Goal: Check status: Check status

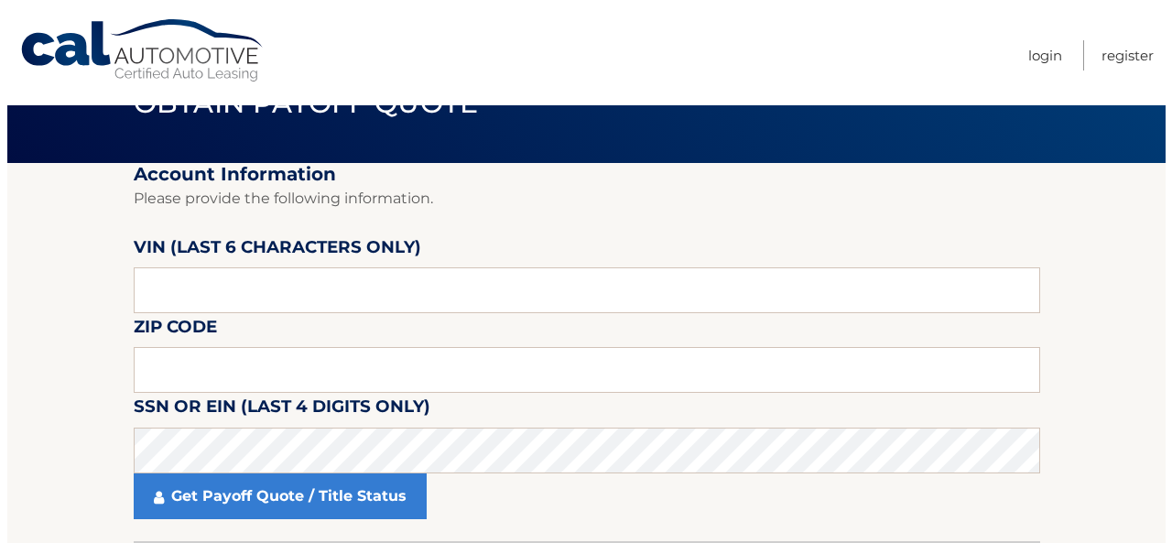
scroll to position [92, 0]
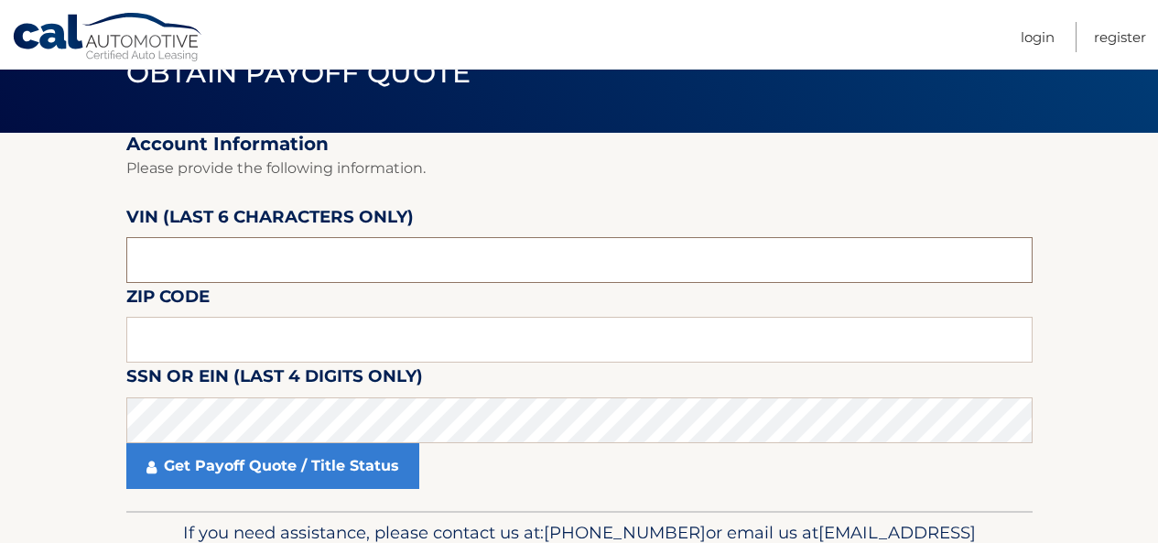
click at [373, 279] on input "text" at bounding box center [579, 260] width 906 height 46
click at [282, 337] on input "text" at bounding box center [579, 340] width 906 height 46
type input "11704"
click at [246, 253] on input "text" at bounding box center [579, 260] width 906 height 46
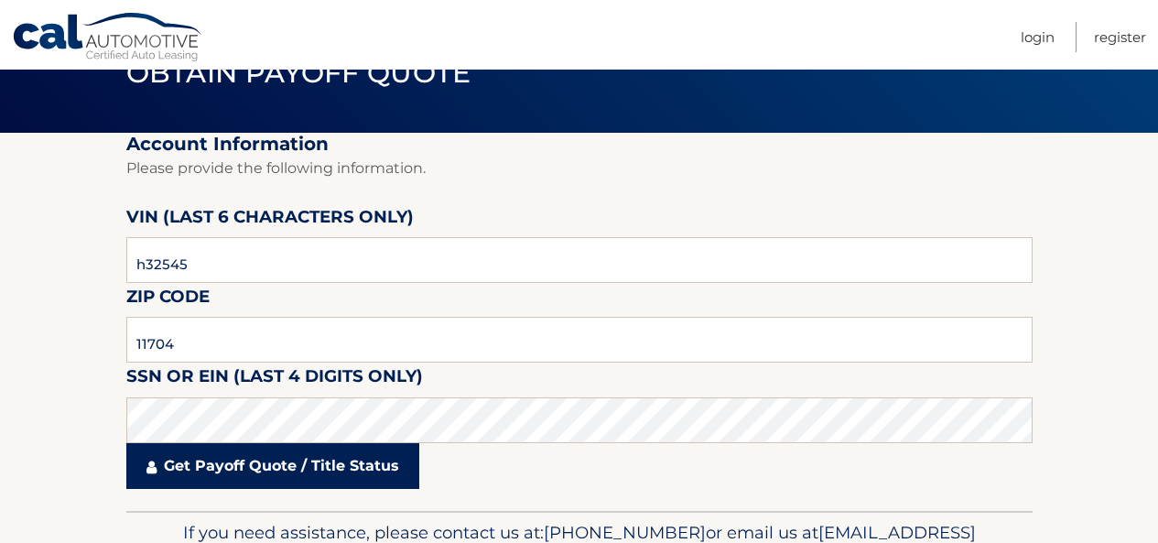
click at [259, 455] on link "Get Payoff Quote / Title Status" at bounding box center [272, 466] width 293 height 46
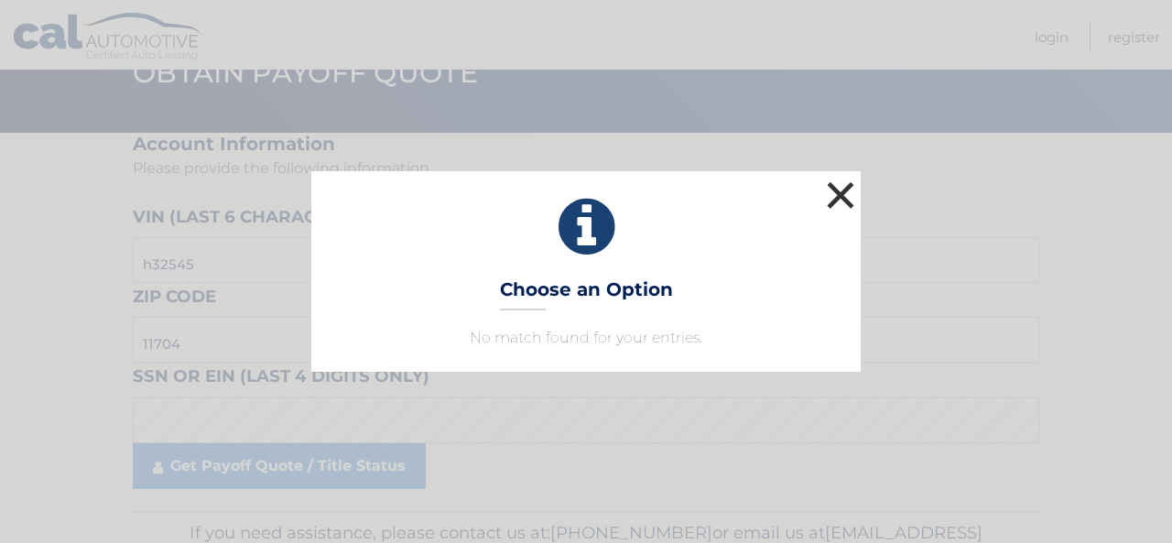
click at [832, 198] on button "×" at bounding box center [840, 195] width 37 height 37
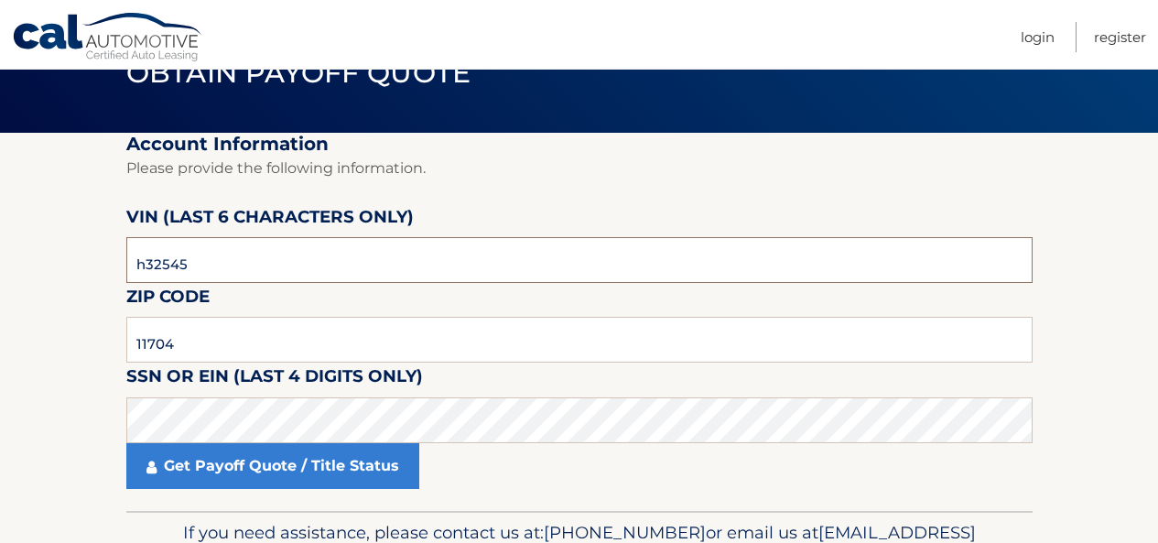
click at [426, 273] on input "h32545" at bounding box center [579, 260] width 906 height 46
type input "h*****"
click at [390, 274] on input "text" at bounding box center [579, 260] width 906 height 46
type input "325457"
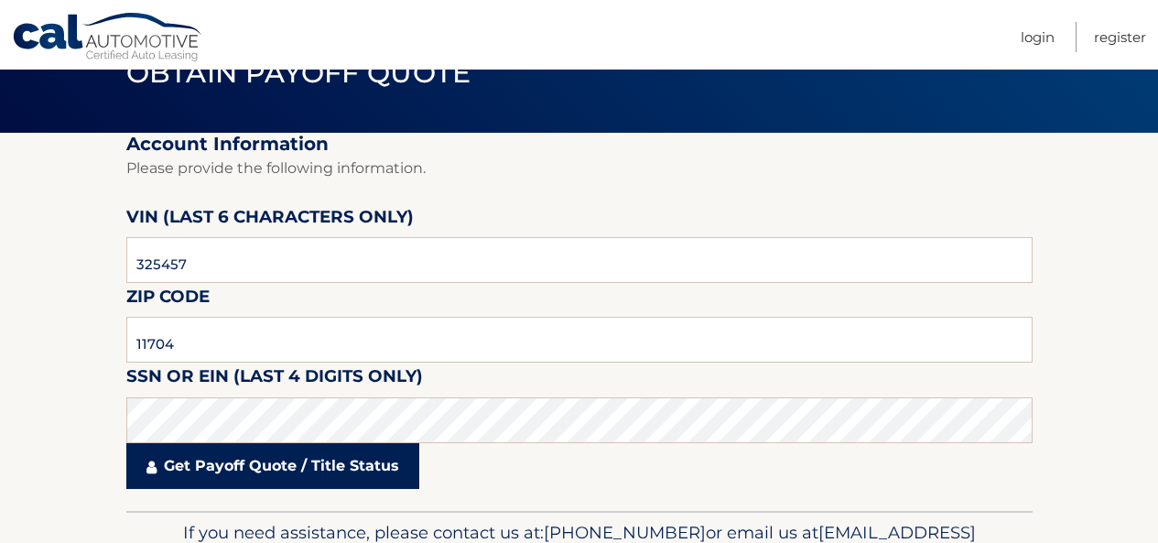
click at [208, 472] on link "Get Payoff Quote / Title Status" at bounding box center [272, 466] width 293 height 46
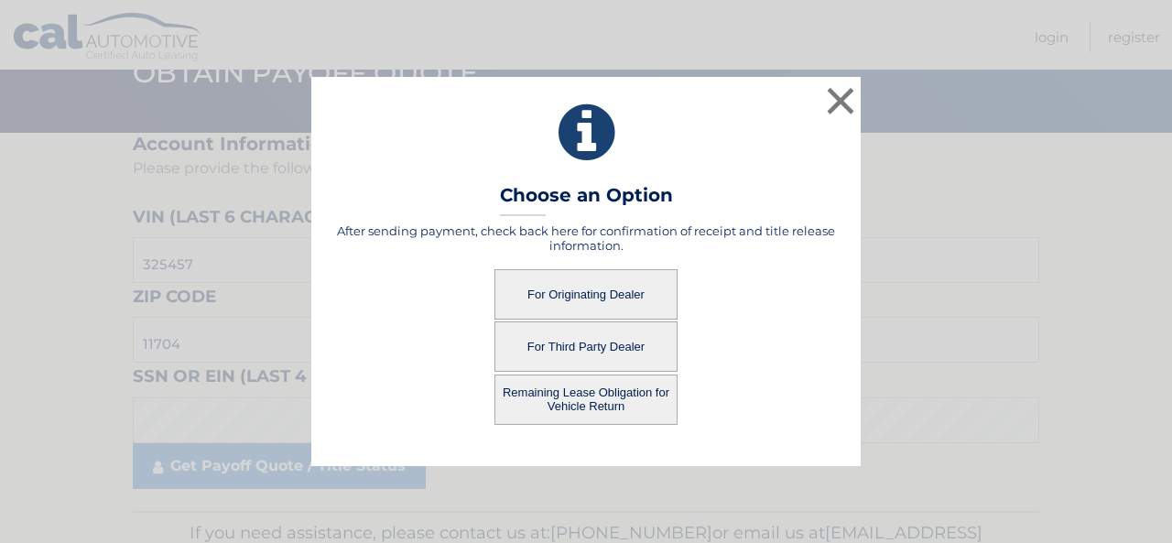
click at [627, 298] on button "For Originating Dealer" at bounding box center [585, 294] width 183 height 50
click at [627, 296] on button "For Originating Dealer" at bounding box center [585, 294] width 183 height 50
